Goal: Check status: Check status

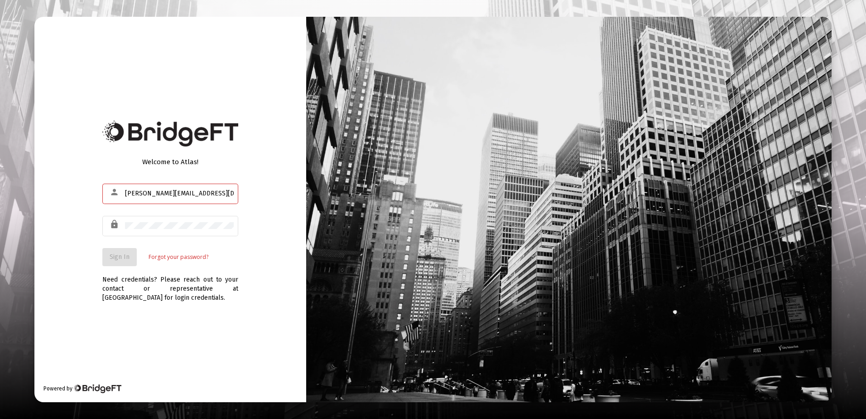
type input "[PERSON_NAME][EMAIL_ADDRESS][DOMAIN_NAME]"
click at [118, 255] on span "Sign In" at bounding box center [120, 257] width 20 height 8
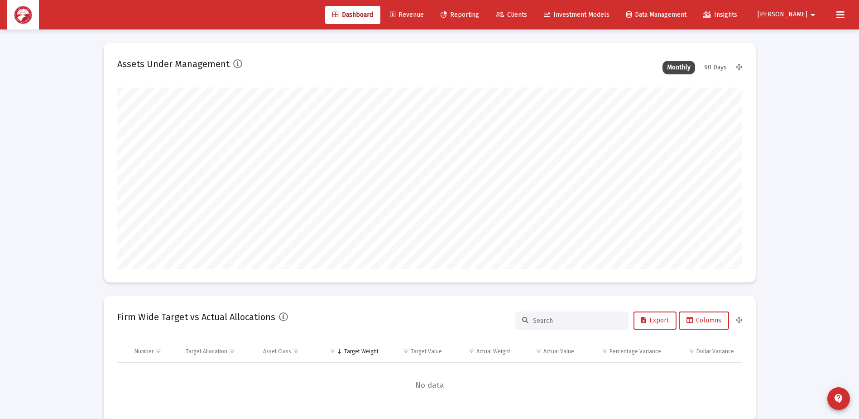
scroll to position [181, 337]
type input "[DATE]"
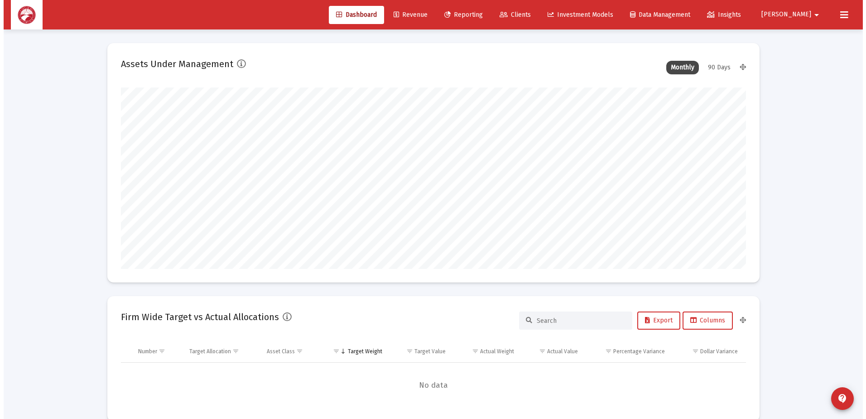
scroll to position [181, 292]
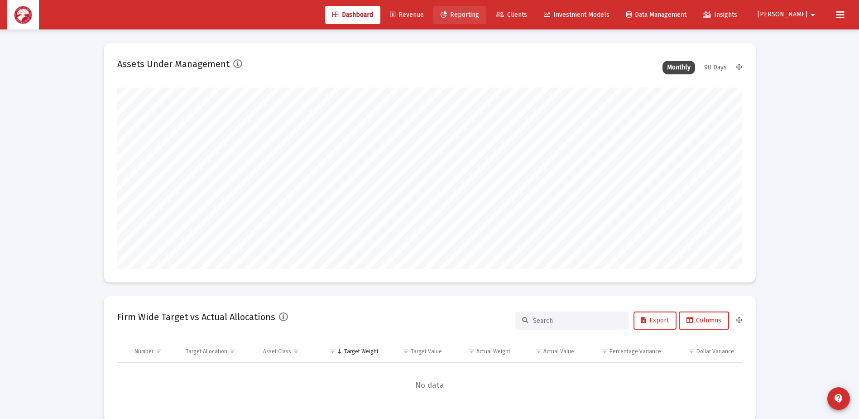
click at [479, 14] on span "Reporting" at bounding box center [460, 15] width 39 height 8
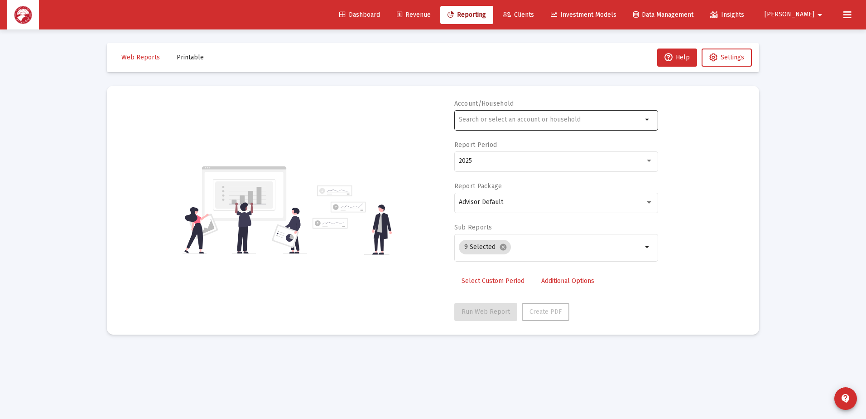
click at [651, 125] on div "arrow_drop_down" at bounding box center [556, 119] width 204 height 22
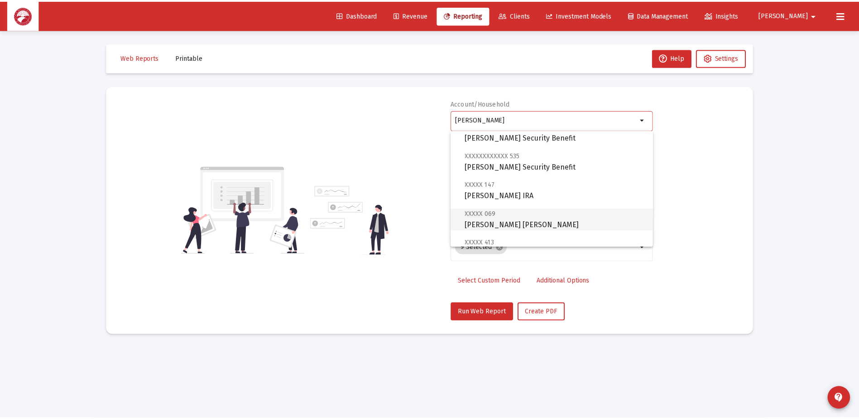
scroll to position [45, 0]
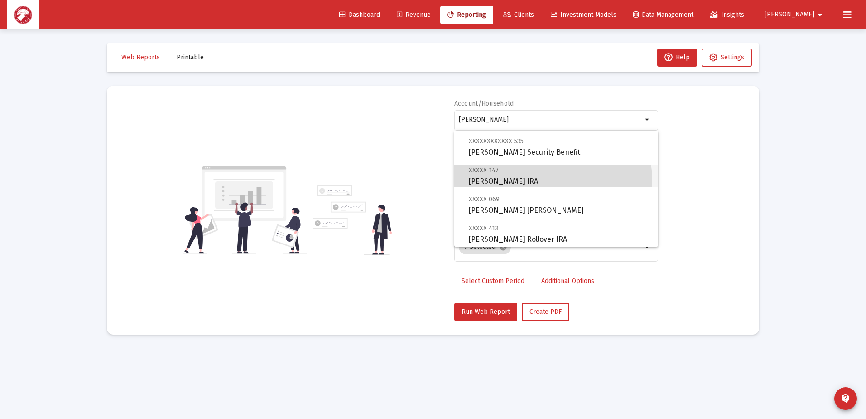
click at [544, 180] on span "XXXXX 147 [PERSON_NAME] IRA" at bounding box center [560, 175] width 182 height 22
type input "[PERSON_NAME] IRA"
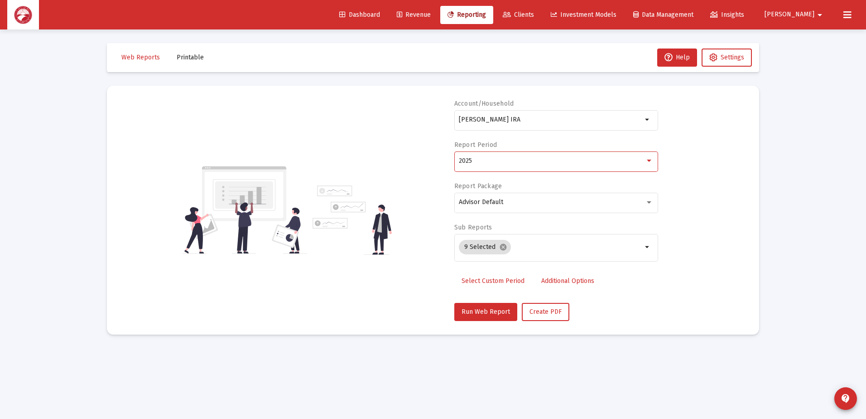
click at [559, 164] on div "2025" at bounding box center [552, 160] width 186 height 7
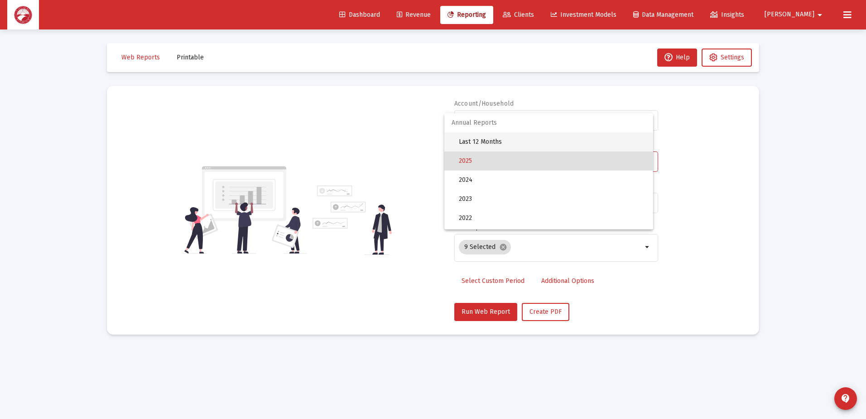
click at [497, 135] on span "Last 12 Months" at bounding box center [552, 141] width 187 height 19
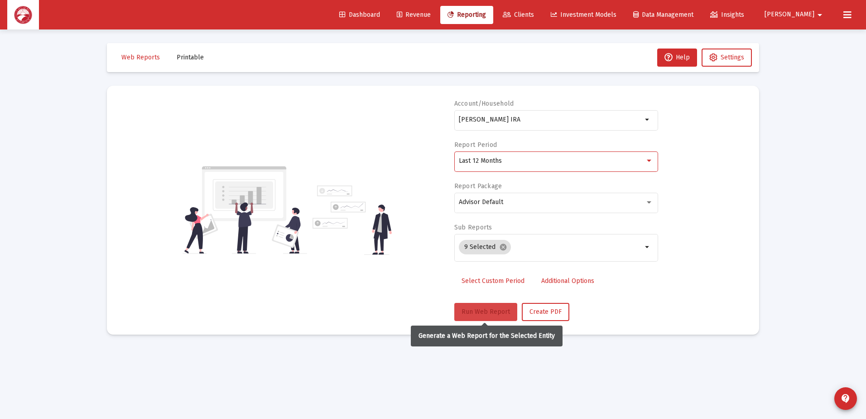
click at [474, 305] on button "Run Web Report" at bounding box center [485, 312] width 63 height 18
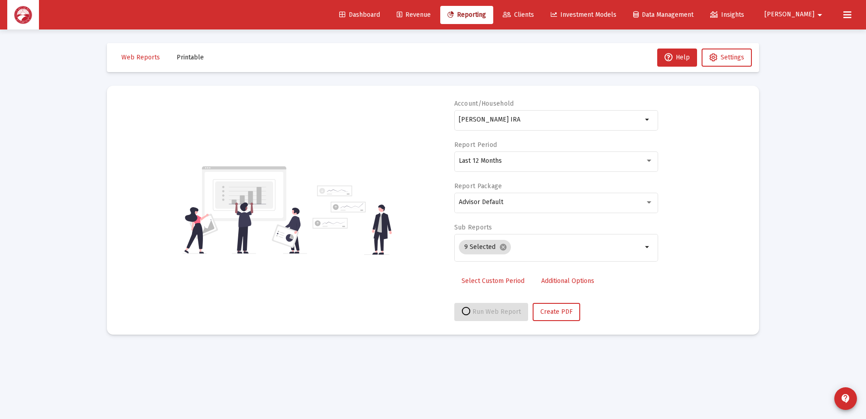
select select "View all"
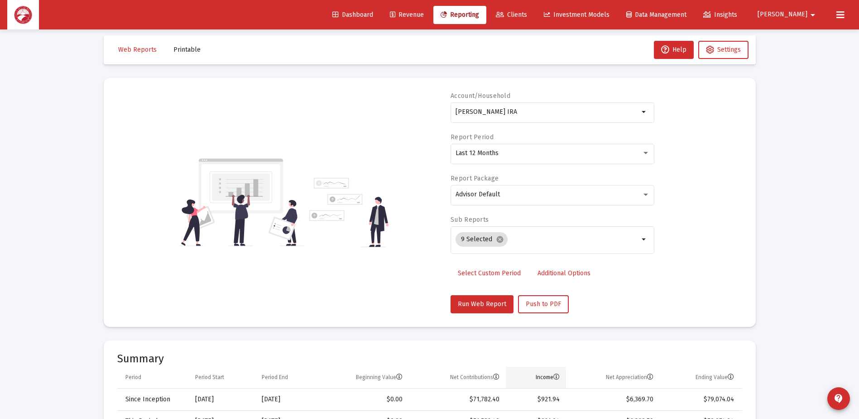
scroll to position [0, 0]
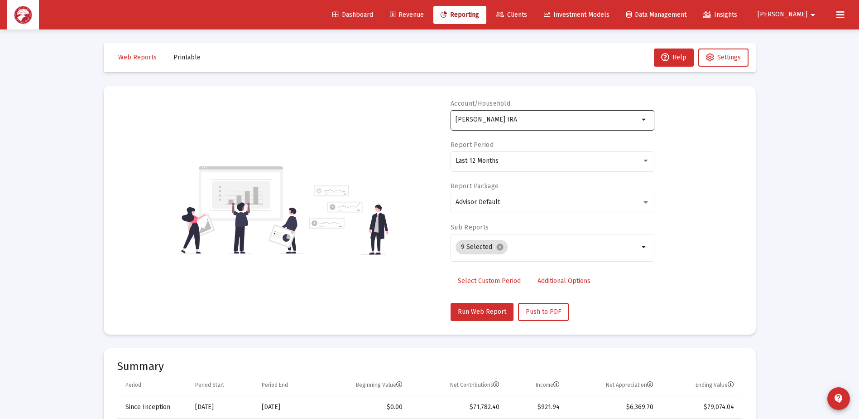
click at [610, 121] on input "[PERSON_NAME] IRA" at bounding box center [547, 119] width 183 height 7
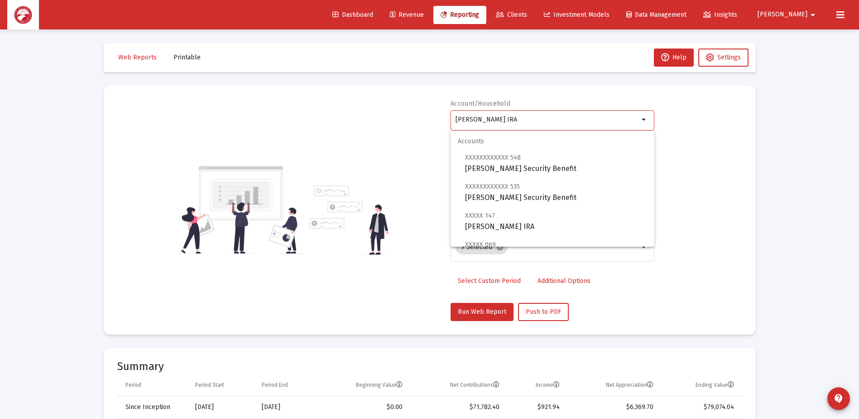
scroll to position [45, 0]
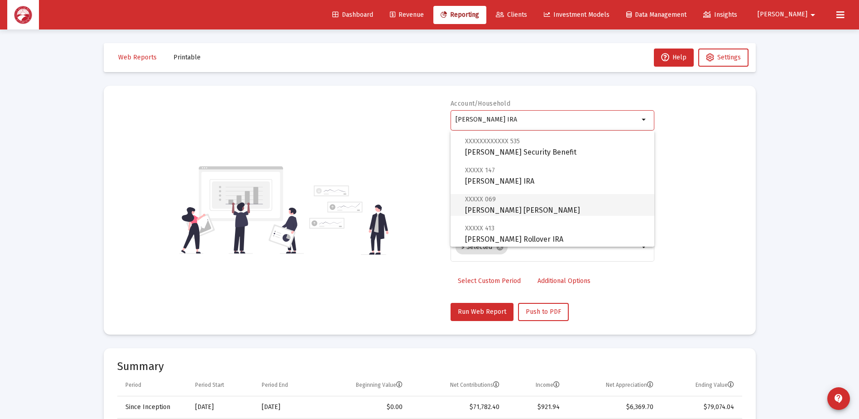
click at [554, 213] on span "XXXXX 069 [PERSON_NAME] [PERSON_NAME]" at bounding box center [556, 204] width 182 height 22
type input "[PERSON_NAME] [PERSON_NAME]"
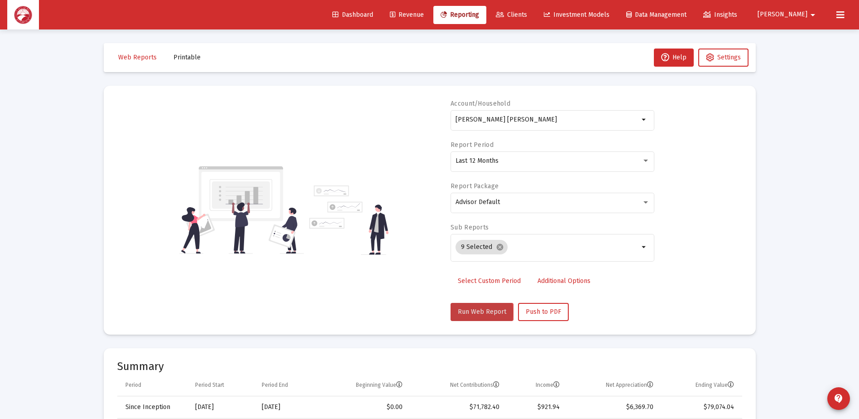
click at [479, 312] on span "Run Web Report" at bounding box center [482, 312] width 48 height 8
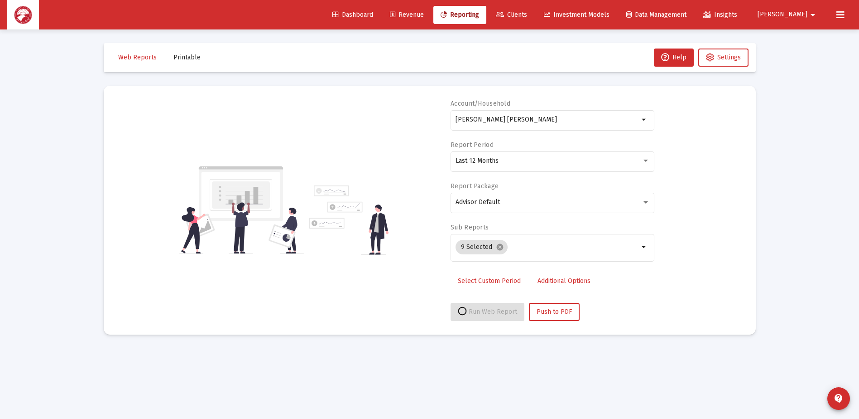
select select "View all"
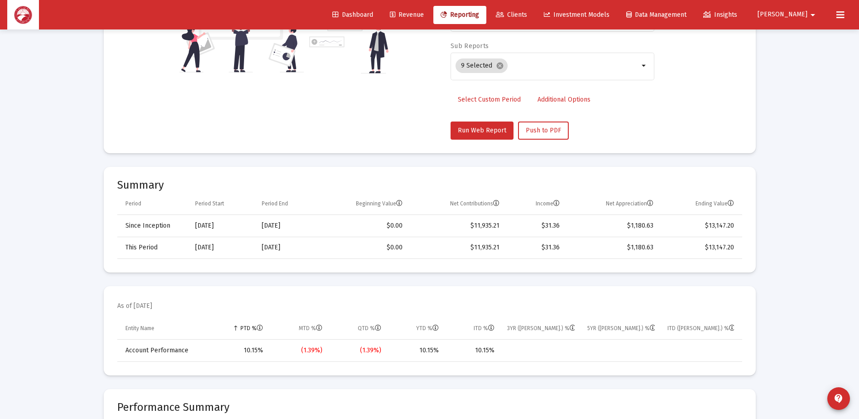
scroll to position [0, 0]
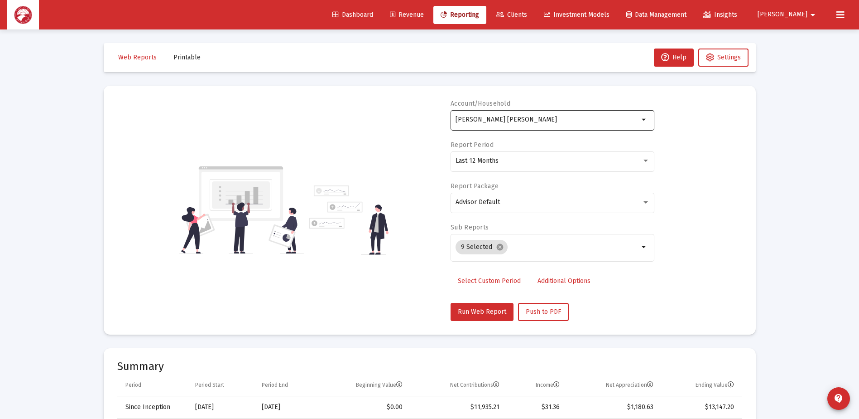
click at [643, 126] on div "[PERSON_NAME] [PERSON_NAME] arrow_drop_down" at bounding box center [553, 119] width 204 height 22
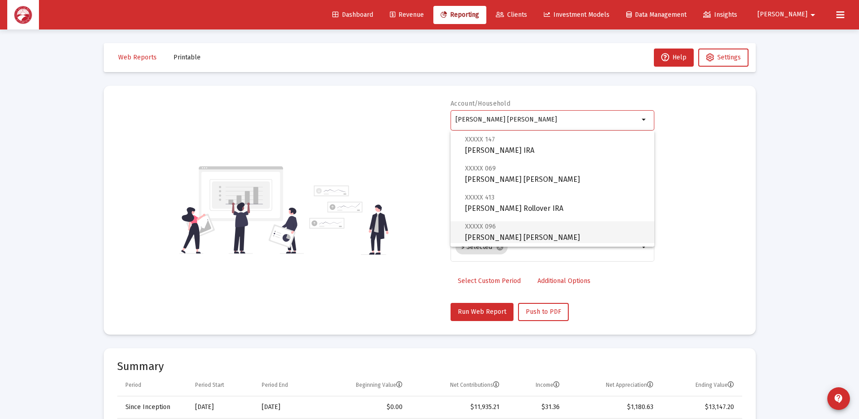
scroll to position [91, 0]
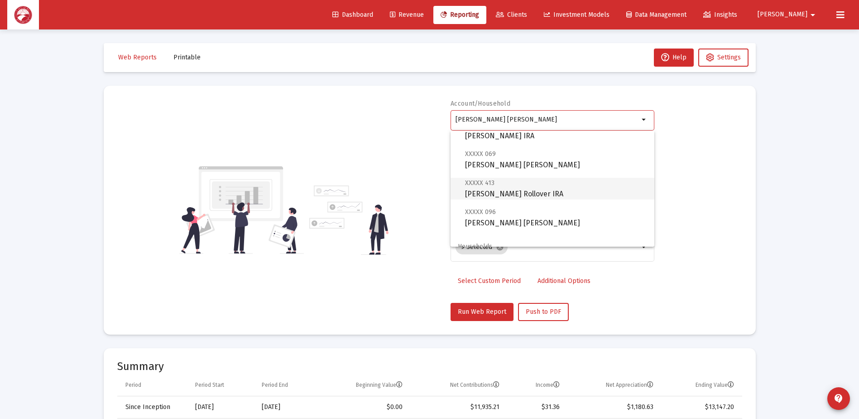
click at [558, 196] on span "XXXXX 413 [PERSON_NAME] Rollover IRA" at bounding box center [556, 188] width 182 height 22
type input "[PERSON_NAME] Rollover IRA"
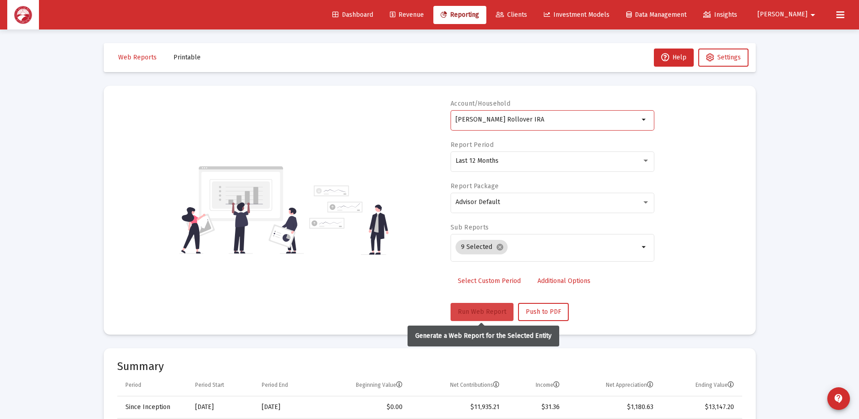
click at [469, 312] on span "Run Web Report" at bounding box center [482, 312] width 48 height 8
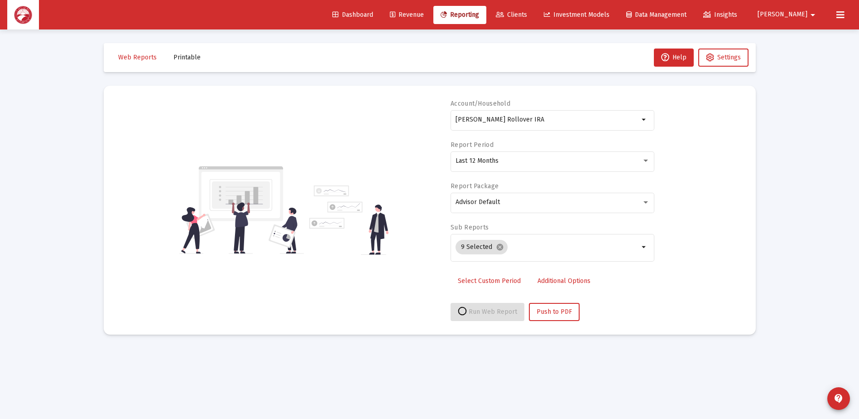
select select "View all"
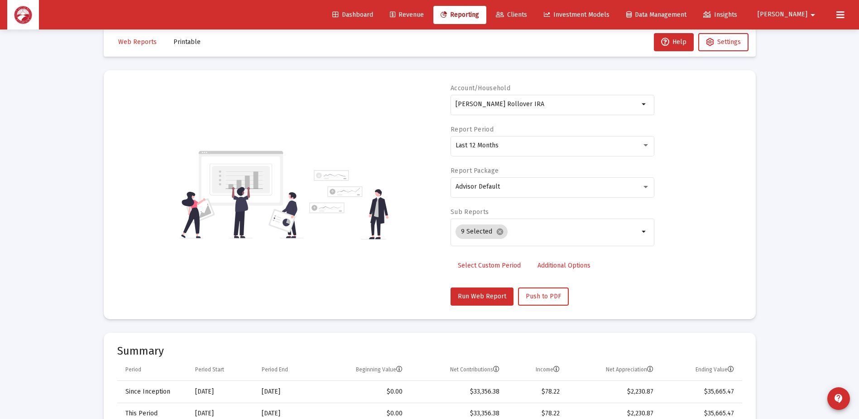
scroll to position [0, 0]
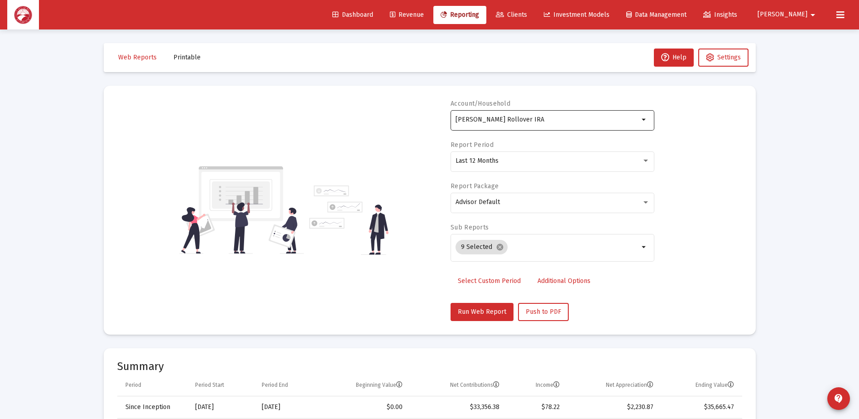
click at [621, 124] on div "[PERSON_NAME] Rollover IRA" at bounding box center [547, 119] width 183 height 22
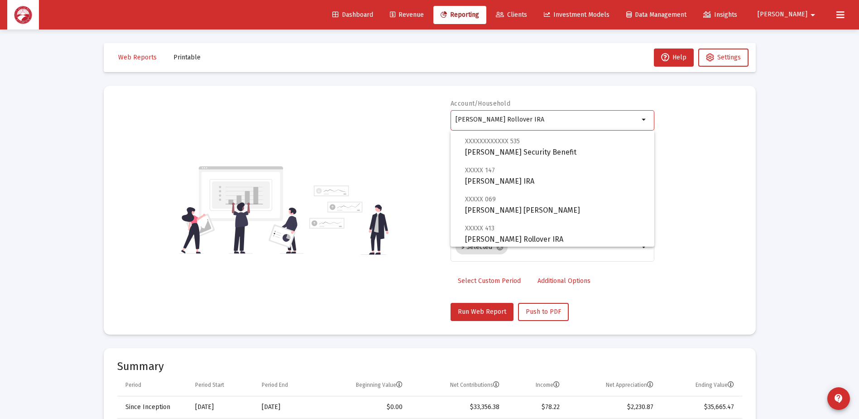
scroll to position [91, 0]
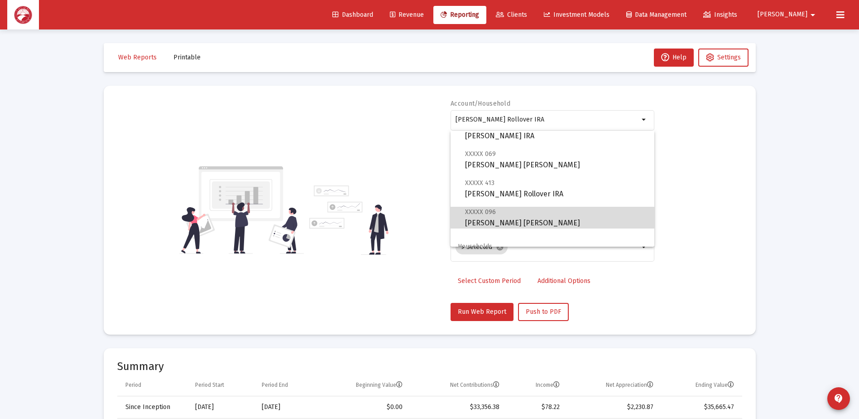
click at [565, 221] on span "XXXXX 096 [PERSON_NAME] [PERSON_NAME]" at bounding box center [556, 217] width 182 height 22
type input "[PERSON_NAME] [PERSON_NAME]"
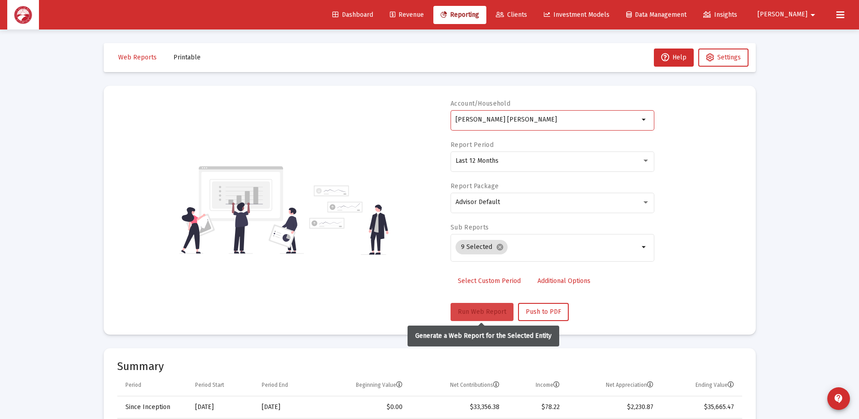
click at [502, 317] on button "Run Web Report" at bounding box center [482, 312] width 63 height 18
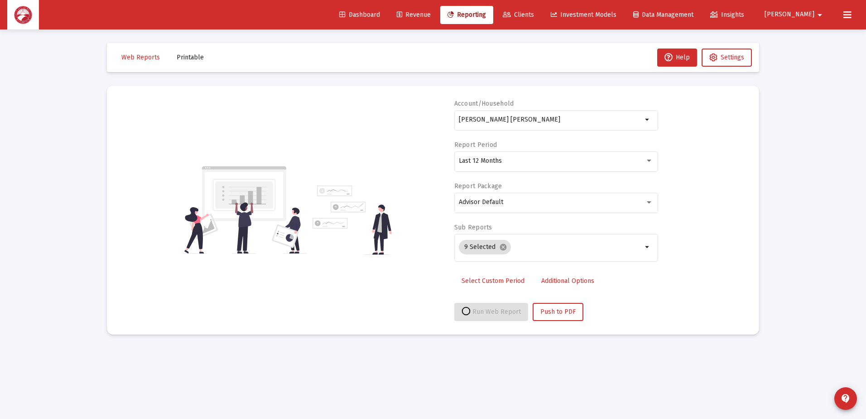
select select "View all"
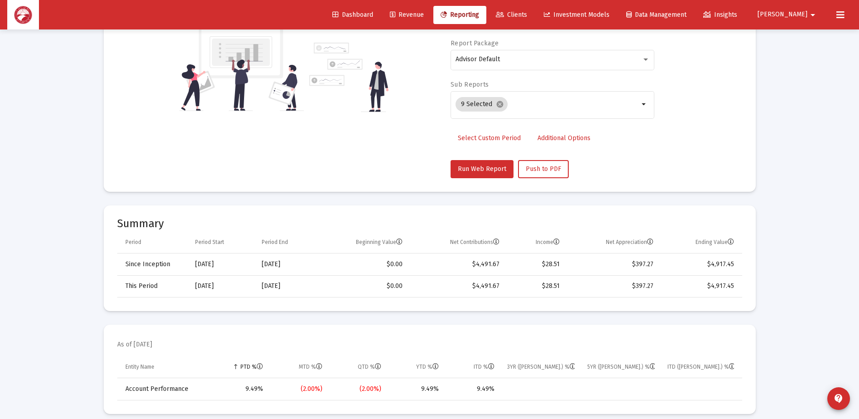
scroll to position [0, 0]
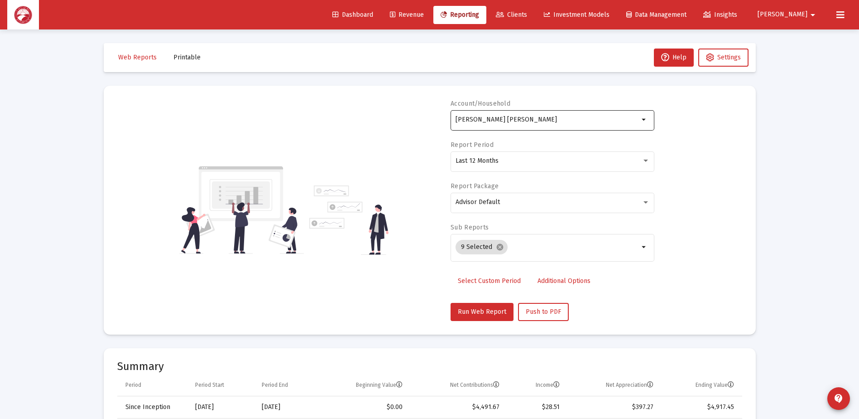
click at [589, 126] on div "[PERSON_NAME] [PERSON_NAME]" at bounding box center [547, 119] width 183 height 22
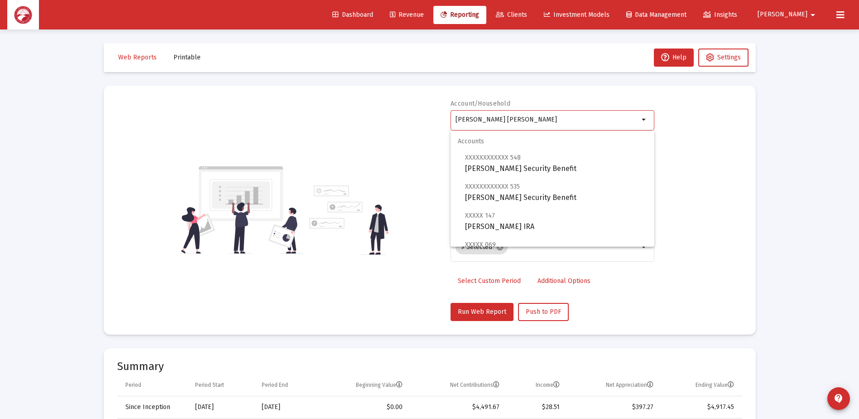
click at [556, 120] on input "[PERSON_NAME] [PERSON_NAME]" at bounding box center [547, 119] width 183 height 7
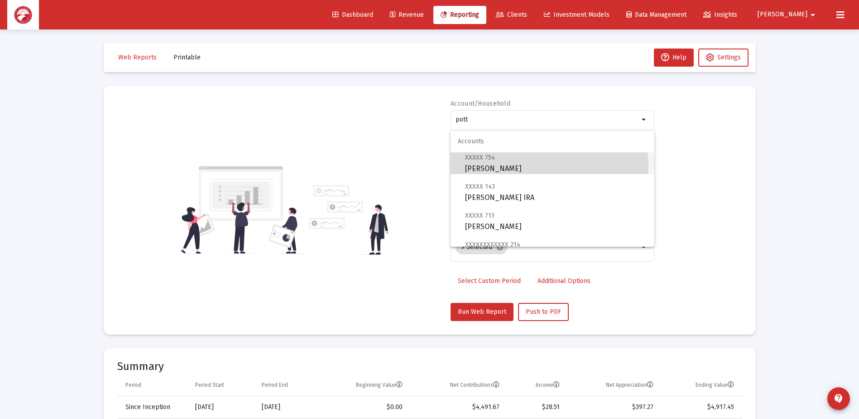
click at [505, 169] on span "XXXXX 754 [PERSON_NAME]" at bounding box center [556, 163] width 182 height 22
type input "[PERSON_NAME]"
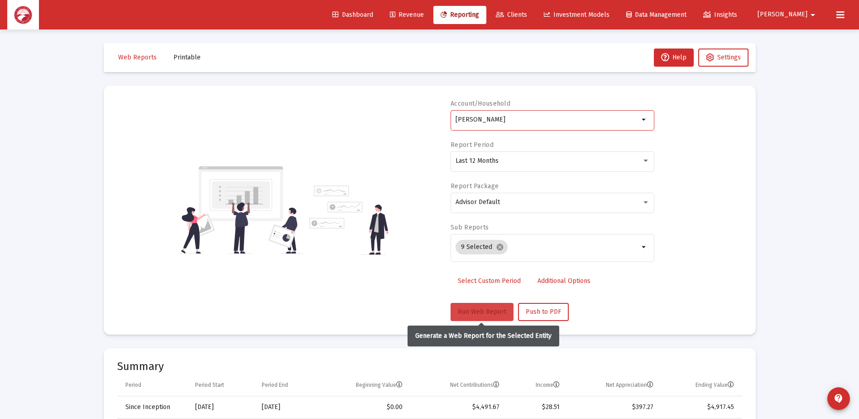
click at [484, 312] on span "Run Web Report" at bounding box center [482, 312] width 48 height 8
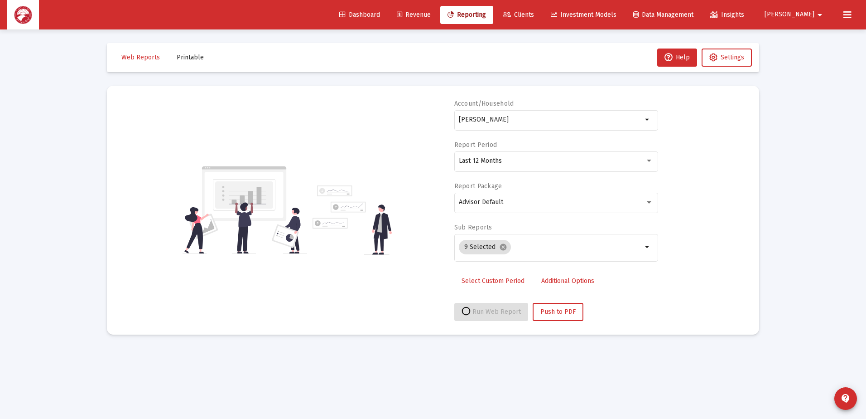
select select "View all"
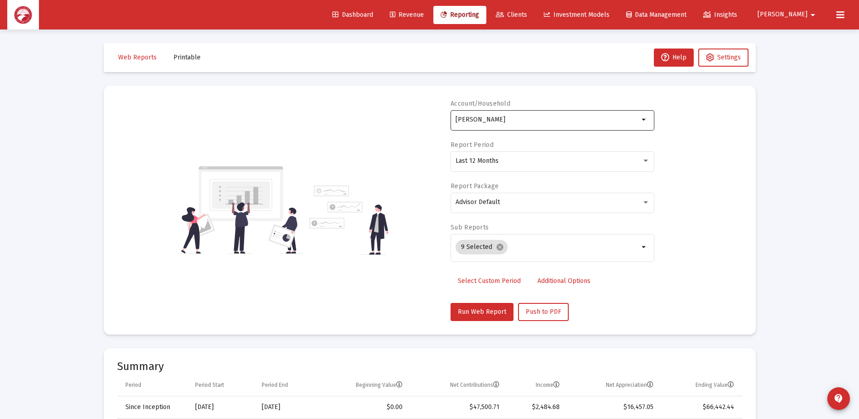
click at [578, 125] on div "[PERSON_NAME]" at bounding box center [547, 119] width 183 height 22
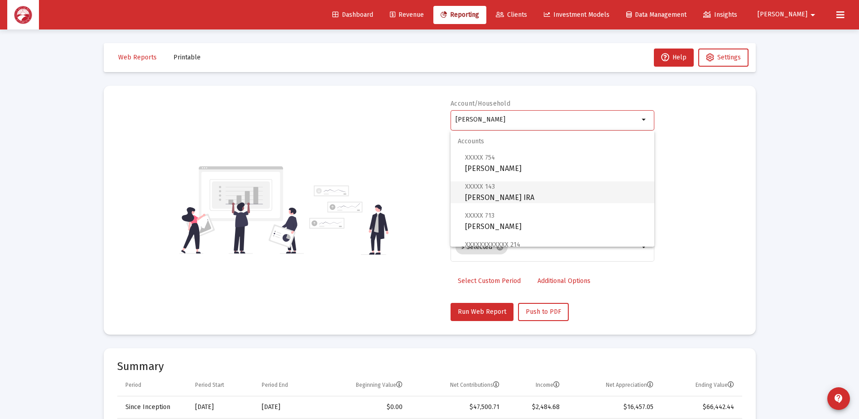
click at [569, 197] on span "XXXXX 143 [PERSON_NAME] Rollover [PERSON_NAME]" at bounding box center [556, 192] width 182 height 22
type input "[PERSON_NAME] IRA"
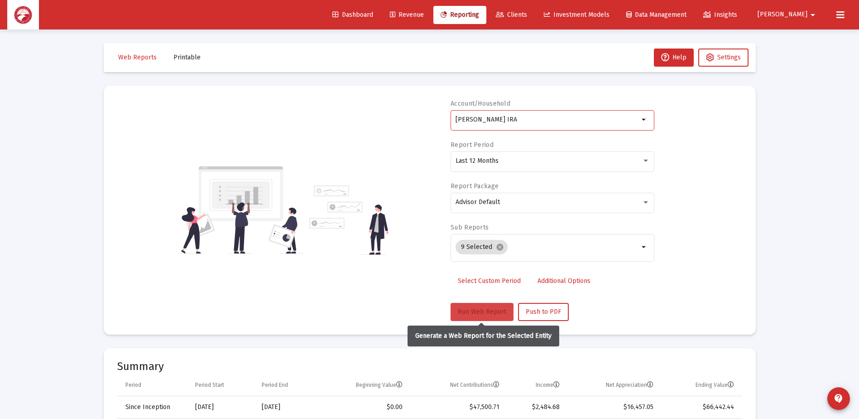
click at [478, 314] on span "Run Web Report" at bounding box center [482, 312] width 48 height 8
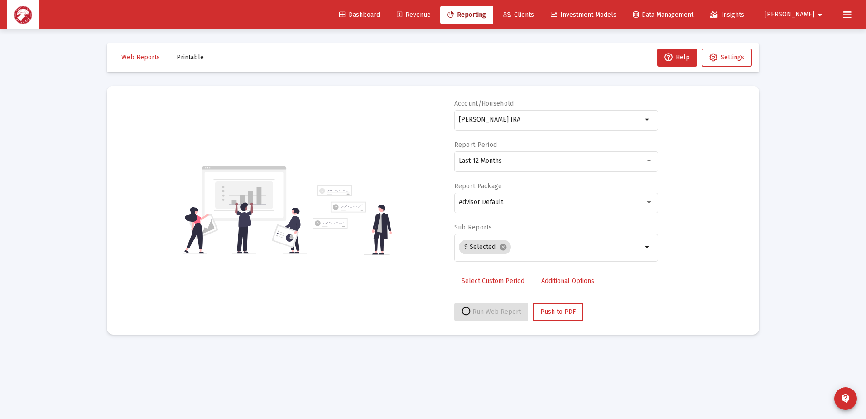
select select "View all"
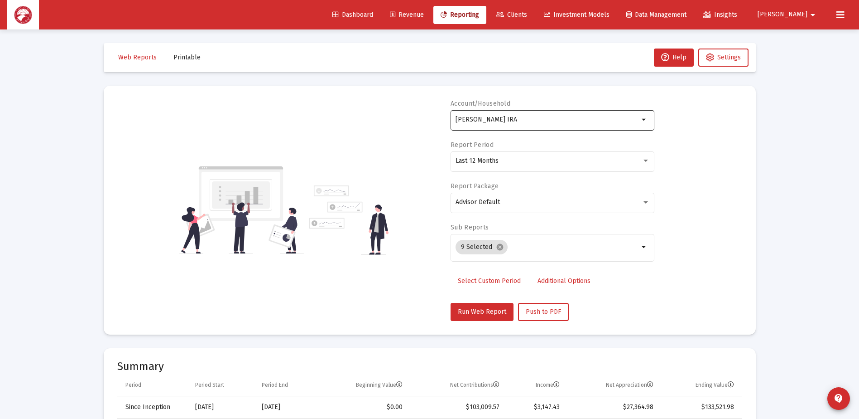
click at [565, 126] on div "[PERSON_NAME] IRA" at bounding box center [547, 119] width 183 height 22
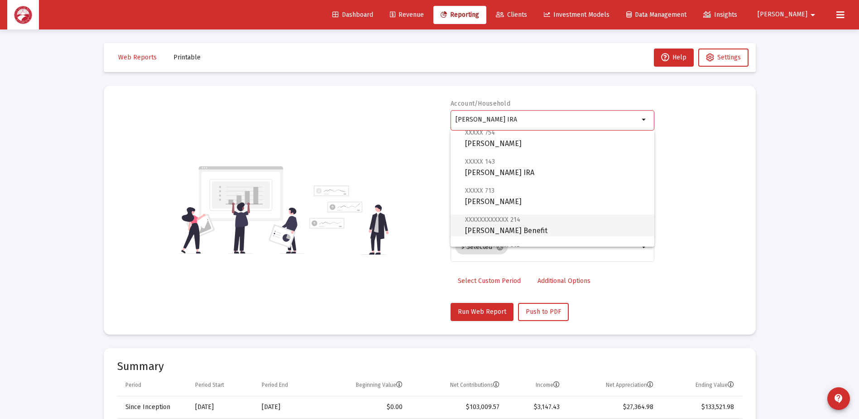
scroll to position [45, 0]
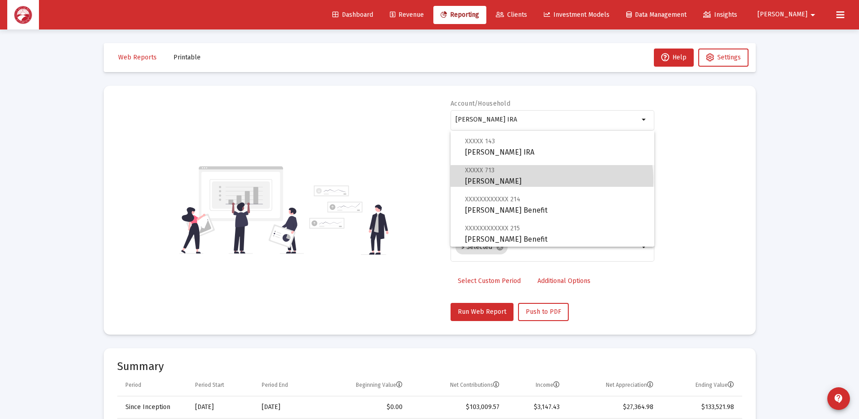
click at [552, 180] on span "XXXXX 713 [PERSON_NAME]" at bounding box center [556, 175] width 182 height 22
type input "[PERSON_NAME]"
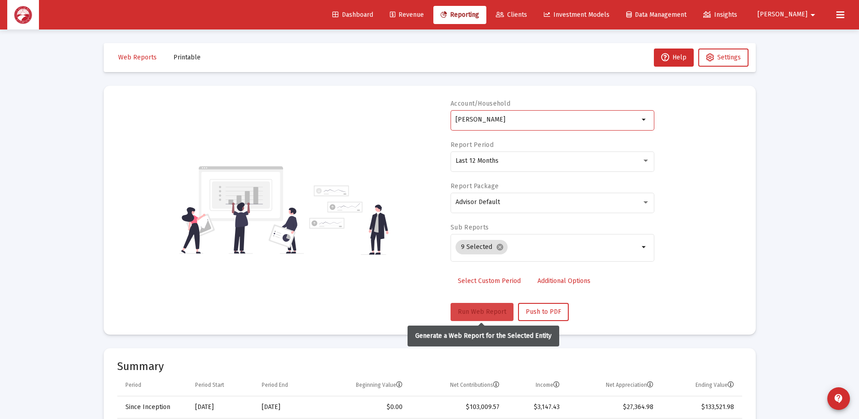
click at [478, 312] on span "Run Web Report" at bounding box center [482, 312] width 48 height 8
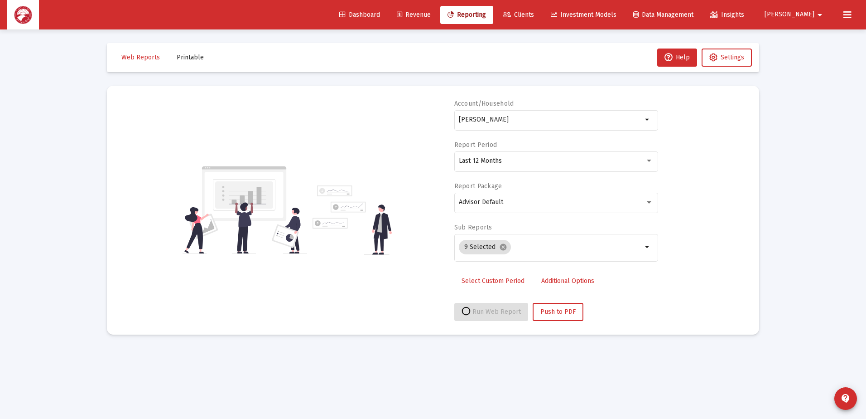
select select "View all"
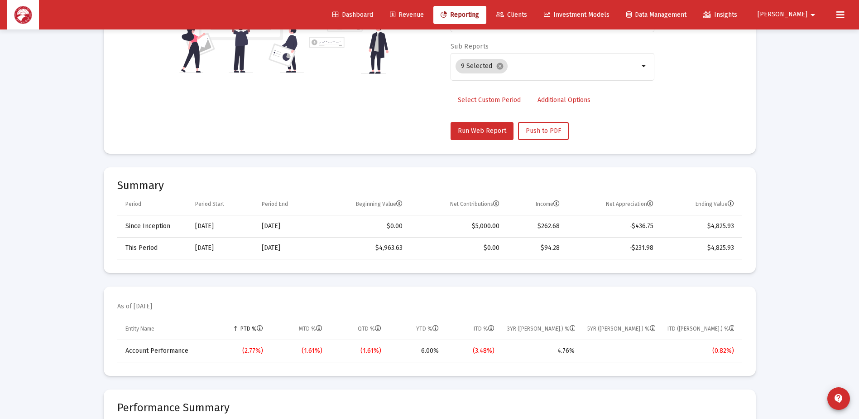
scroll to position [181, 0]
